Goal: Task Accomplishment & Management: Manage account settings

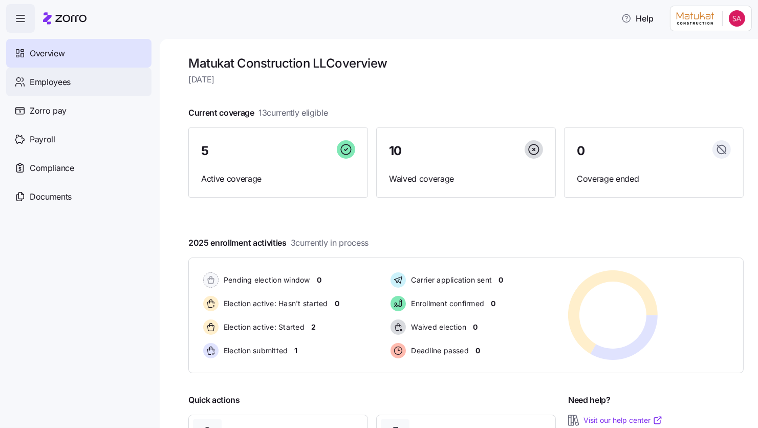
click at [74, 78] on div "Employees" at bounding box center [78, 82] width 145 height 29
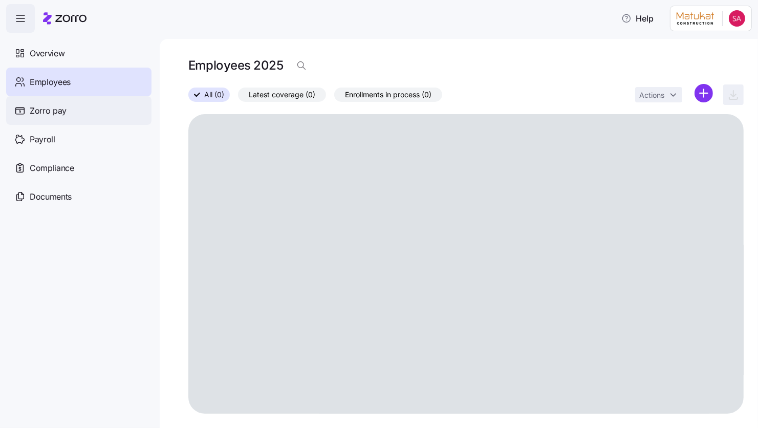
click at [42, 113] on span "Zorro pay" at bounding box center [48, 110] width 37 height 13
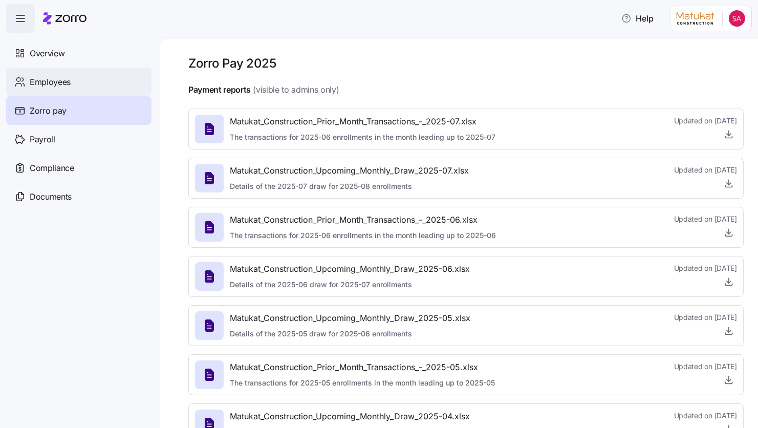
click at [39, 82] on span "Employees" at bounding box center [50, 82] width 41 height 13
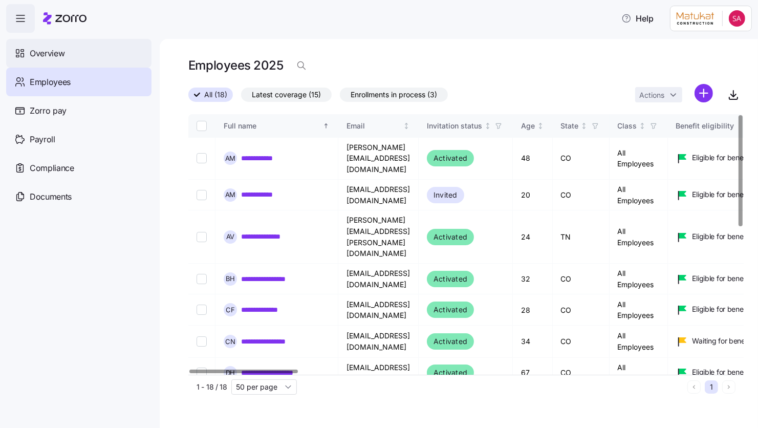
click at [58, 52] on span "Overview" at bounding box center [47, 53] width 35 height 13
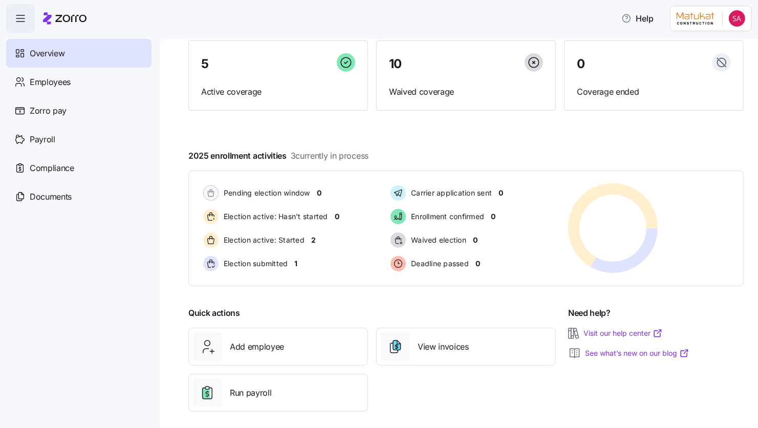
scroll to position [94, 0]
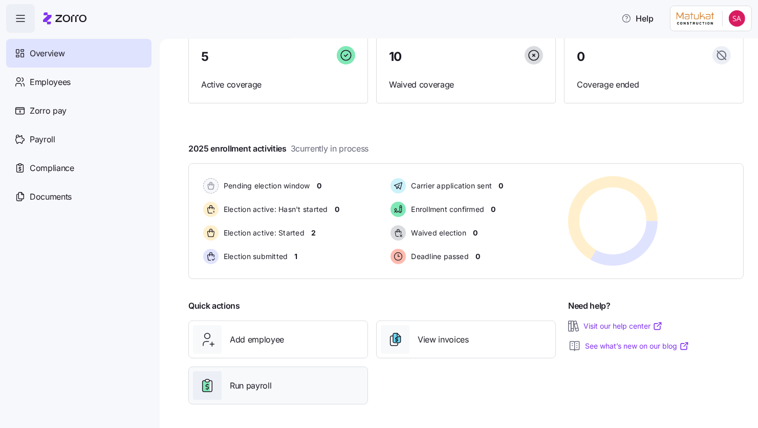
click at [257, 387] on span "Run payroll" at bounding box center [250, 385] width 41 height 13
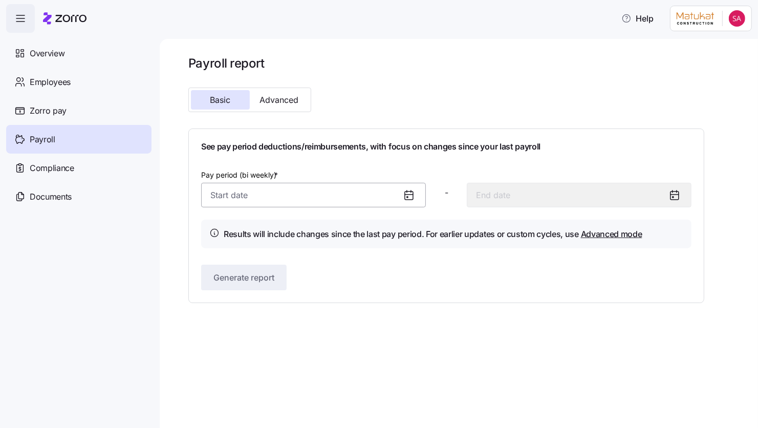
click at [268, 190] on input "Pay period (bi weekly) *" at bounding box center [313, 195] width 225 height 25
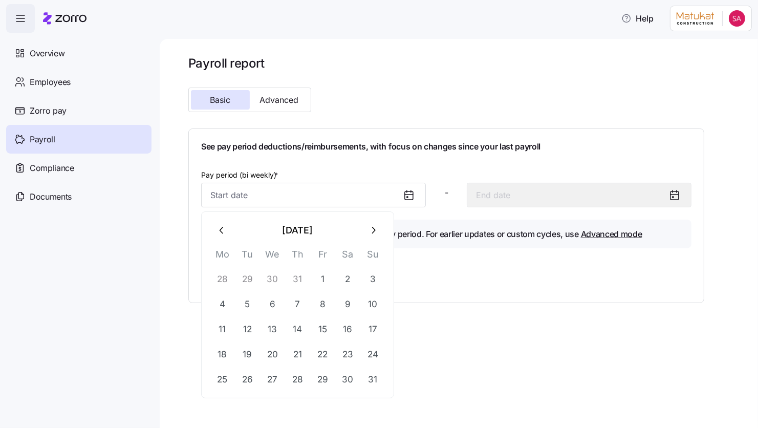
click at [248, 279] on button "29" at bounding box center [247, 279] width 25 height 25
type input "July 29, 2025"
type input "August 11, 2025"
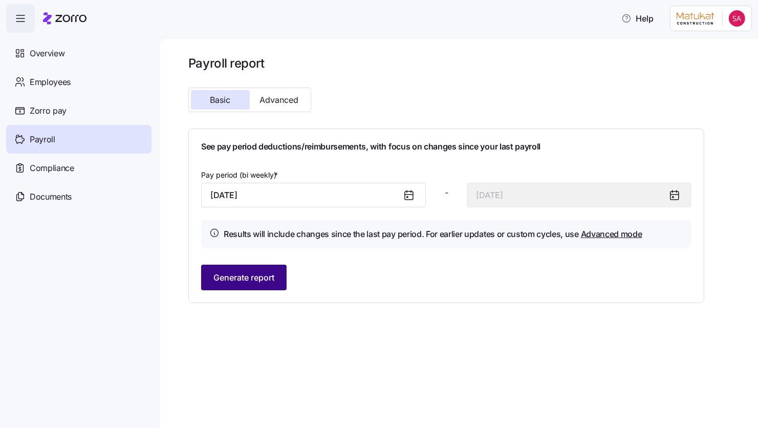
click at [274, 278] on span "Generate report" at bounding box center [243, 277] width 61 height 12
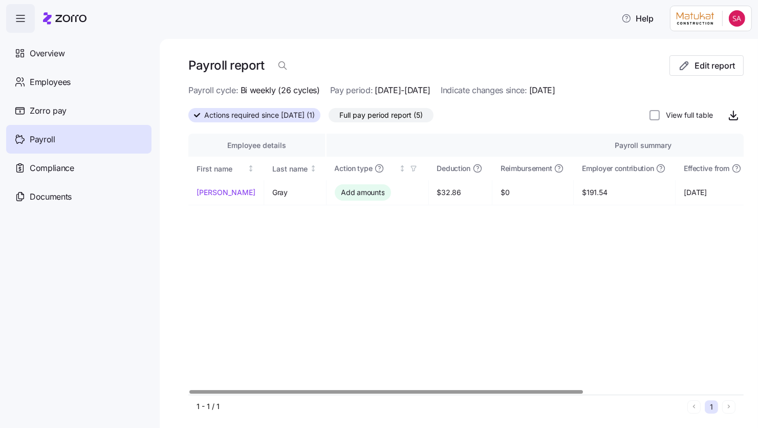
click at [416, 390] on div at bounding box center [385, 392] width 393 height 4
click at [369, 119] on span "Full pay period report (5)" at bounding box center [380, 114] width 83 height 13
click at [328, 118] on input "Full pay period report (5)" at bounding box center [328, 118] width 0 height 0
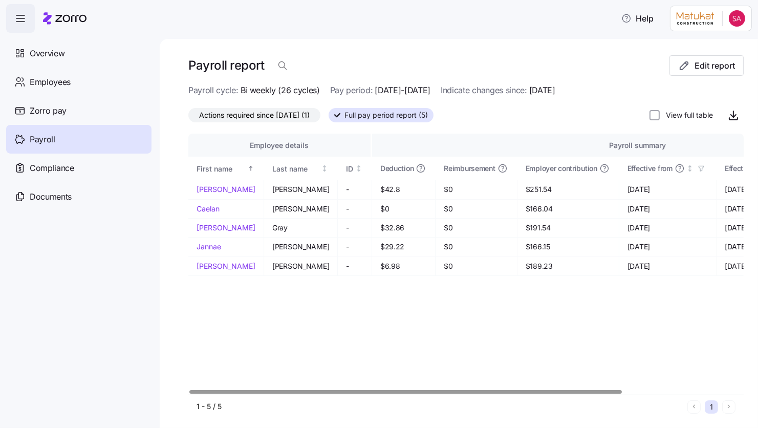
click at [376, 388] on div at bounding box center [465, 391] width 555 height 6
click at [387, 309] on div "Employee details Payroll summary First name Last name ID Deduction Reimbursemen…" at bounding box center [465, 264] width 555 height 261
drag, startPoint x: 350, startPoint y: 165, endPoint x: 396, endPoint y: 280, distance: 123.3
click at [396, 280] on div "Employee details Payroll summary First name Last name ID Deduction Reimbursemen…" at bounding box center [465, 264] width 555 height 261
drag, startPoint x: 396, startPoint y: 280, endPoint x: 390, endPoint y: 306, distance: 27.2
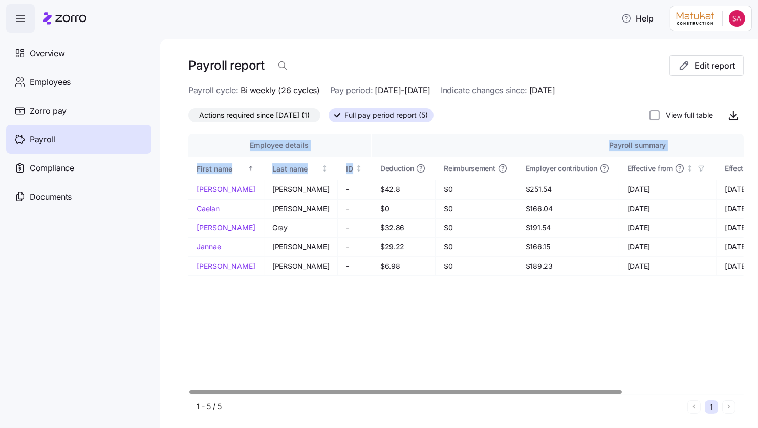
click at [390, 306] on div "Employee details Payroll summary First name Last name ID Deduction Reimbursemen…" at bounding box center [465, 264] width 555 height 261
click at [649, 114] on input "View full table" at bounding box center [654, 115] width 10 height 10
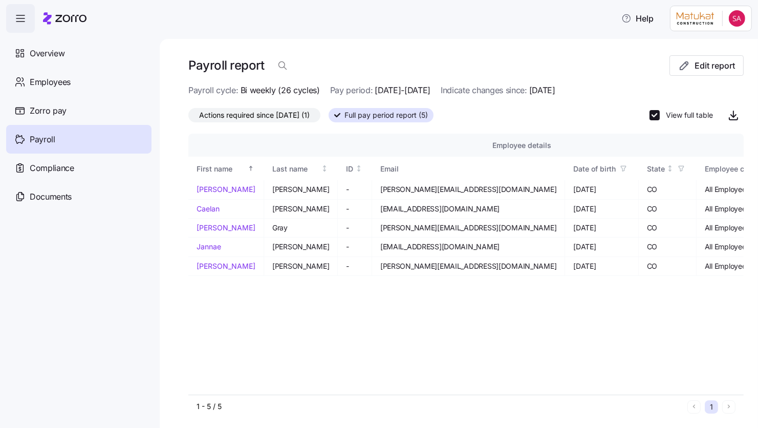
click at [660, 113] on label "View full table" at bounding box center [686, 115] width 53 height 10
click at [654, 113] on input "View full table" at bounding box center [654, 115] width 10 height 10
checkbox input "false"
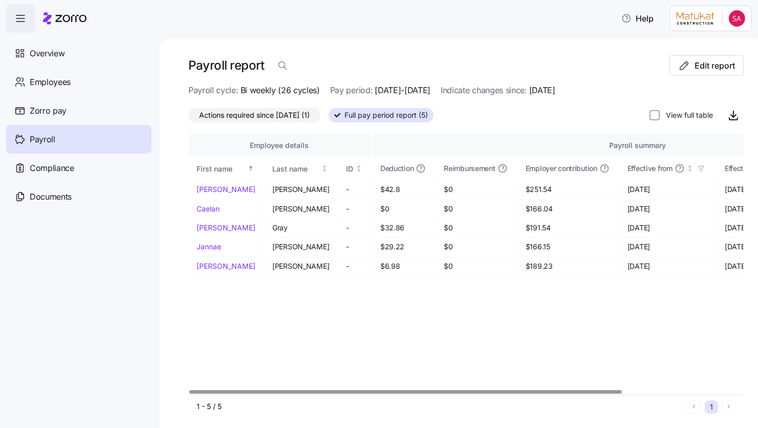
click at [264, 393] on div at bounding box center [405, 392] width 432 height 4
drag, startPoint x: 355, startPoint y: 187, endPoint x: 379, endPoint y: 188, distance: 24.6
click at [379, 188] on td "$42.8" at bounding box center [403, 189] width 63 height 19
click at [375, 340] on div "Employee details Payroll summary First name Last name ID Deduction Reimbursemen…" at bounding box center [465, 264] width 555 height 261
click at [27, 25] on span "button" at bounding box center [21, 19] width 28 height 28
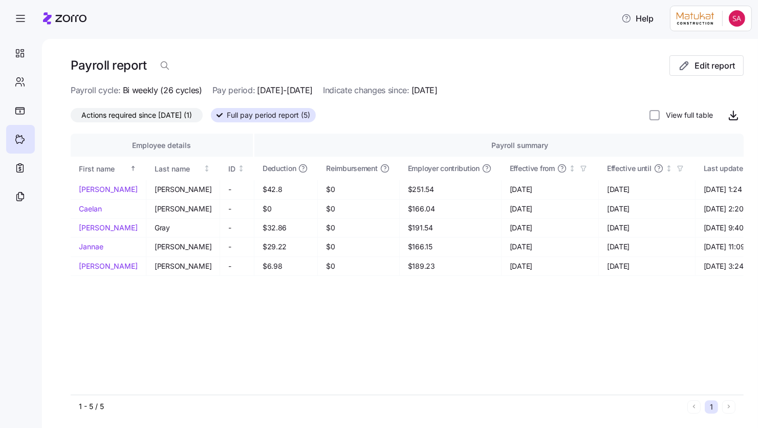
click at [731, 24] on html "Help Payroll report Edit report Payroll cycle: Bi weekly (26 cycles) Pay period…" at bounding box center [379, 211] width 758 height 422
click at [710, 86] on div "Company setup" at bounding box center [710, 87] width 68 height 11
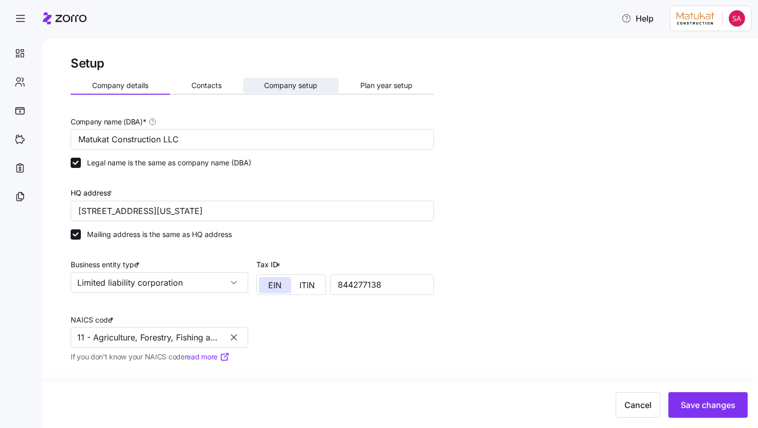
click at [319, 81] on button "Company setup" at bounding box center [291, 85] width 96 height 15
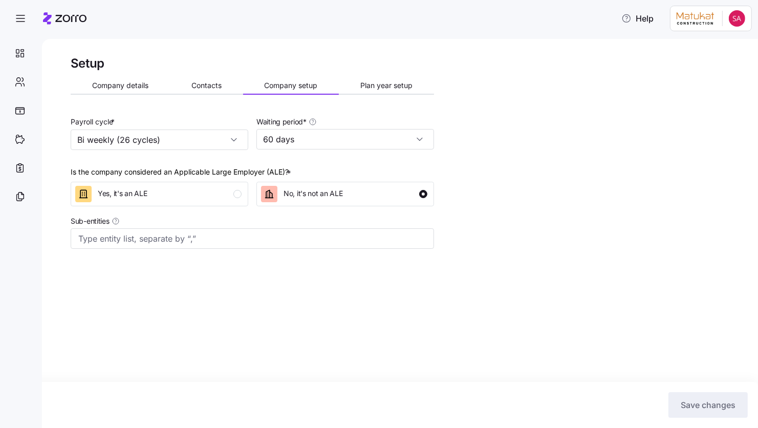
click at [213, 88] on span "Contacts" at bounding box center [206, 85] width 30 height 7
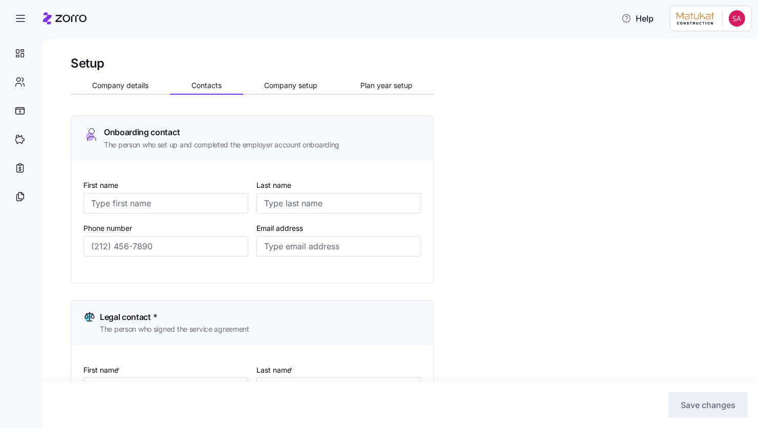
type input "Spencer"
type input "Allen"
type input "spencer@matukat.com"
type input "Spencer"
type input "Allen"
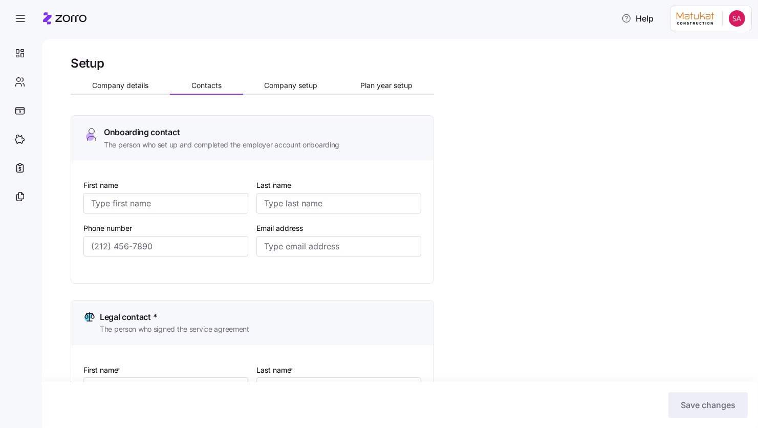
type input "spencer@matukat.com"
type input "Spencer"
type input "Allen"
type input "spencer@matukat.com"
type input "(719) 663-0553"
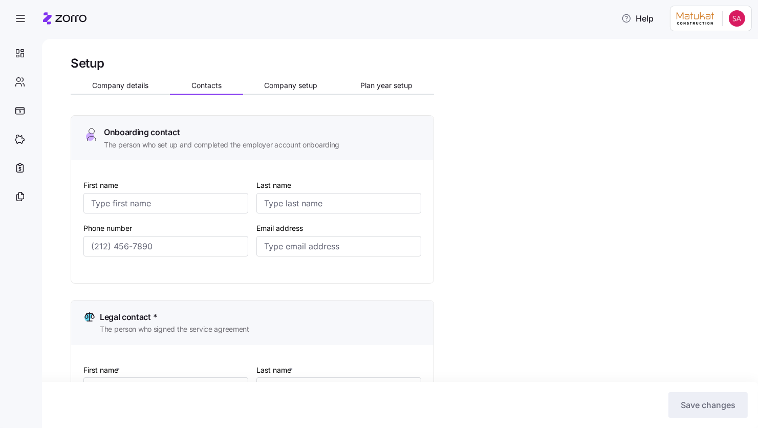
type input "(719) 663-0553"
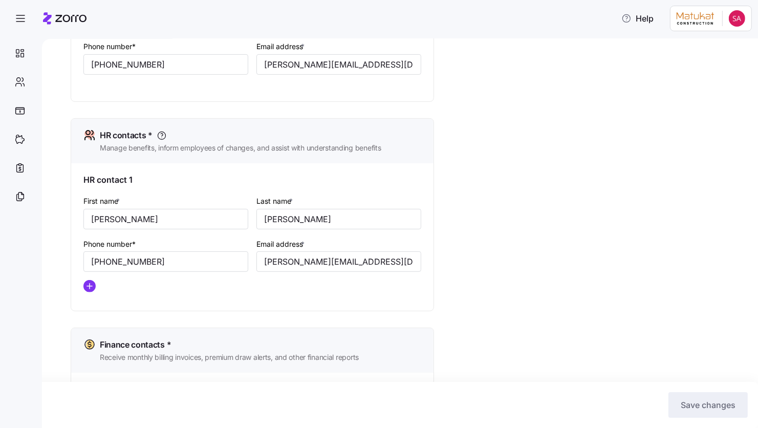
scroll to position [417, 0]
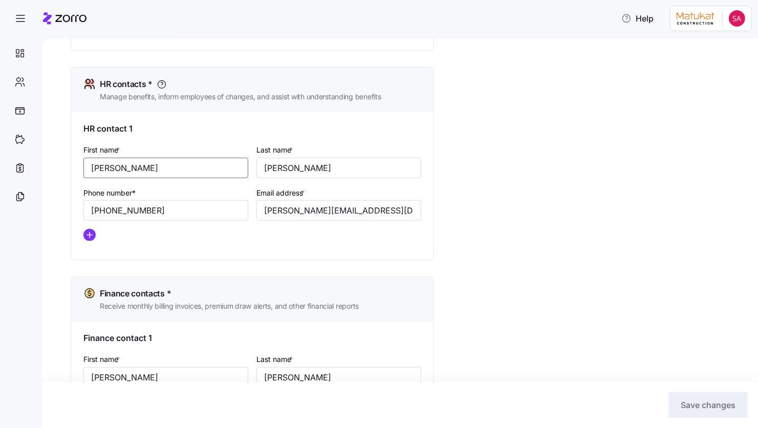
drag, startPoint x: 144, startPoint y: 170, endPoint x: 45, endPoint y: 170, distance: 98.8
click at [46, 170] on div "Setup Company details Contacts Company setup Plan year setup Onboarding contact…" at bounding box center [400, 233] width 716 height 389
type input "Jordan"
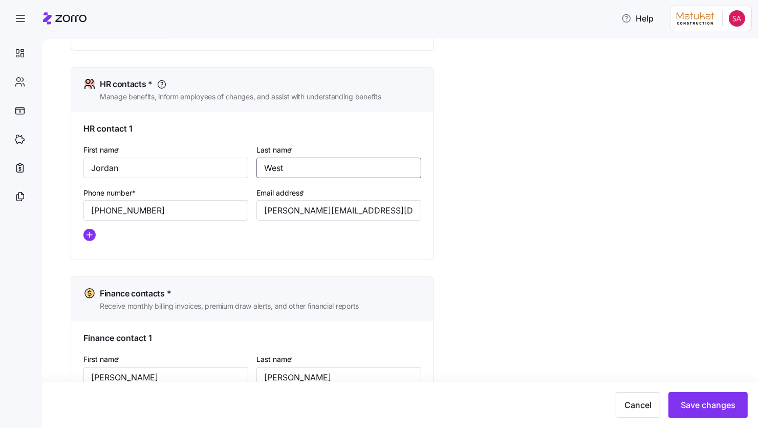
type input "West"
type input "(816) 529-8703"
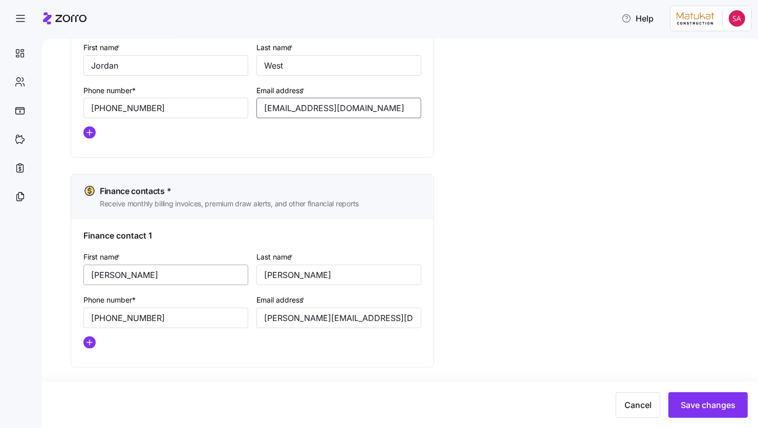
type input "jordan.west@matukat.com"
drag, startPoint x: 147, startPoint y: 271, endPoint x: 60, endPoint y: 271, distance: 87.0
click at [61, 271] on div "Setup Company details Contacts Company setup Plan year setup Onboarding contact…" at bounding box center [400, 233] width 716 height 389
type input "Jordan"
type input "West"
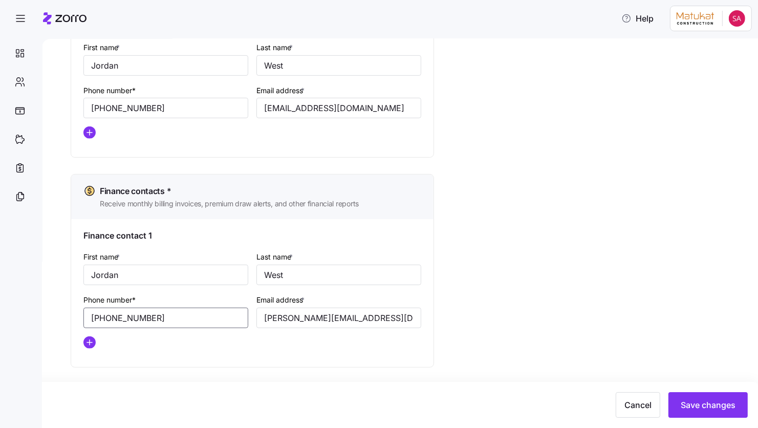
type input "(816) 529-8703"
type input "jordan.west@matukat.com"
click at [706, 399] on button "Save changes" at bounding box center [707, 405] width 79 height 26
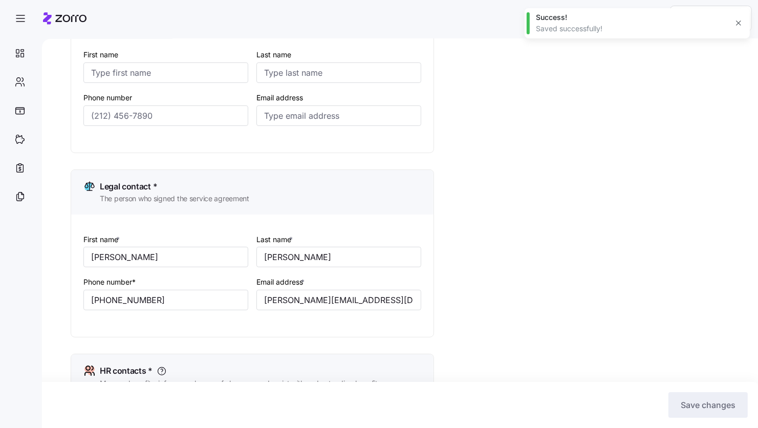
scroll to position [0, 0]
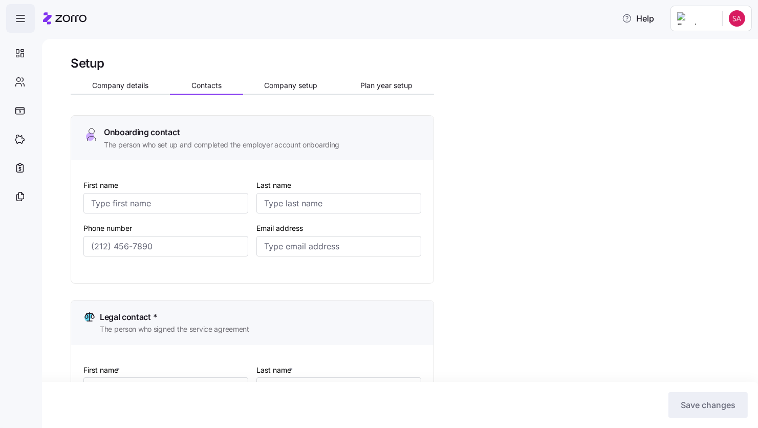
click at [20, 16] on icon "button" at bounding box center [20, 18] width 12 height 12
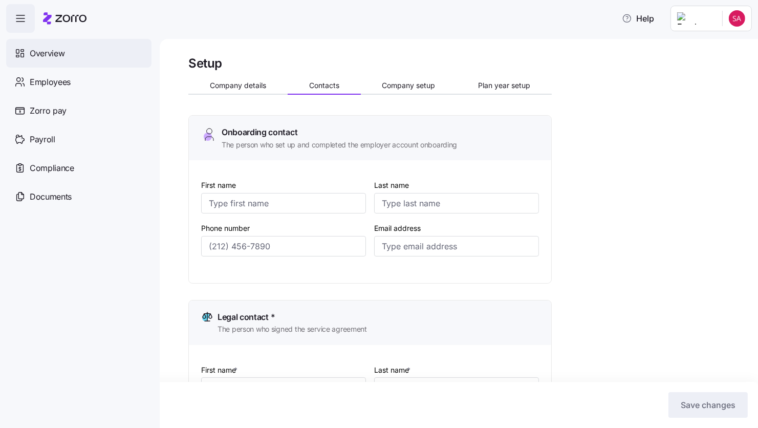
click at [52, 49] on span "Overview" at bounding box center [47, 53] width 35 height 13
